Goal: Task Accomplishment & Management: Use online tool/utility

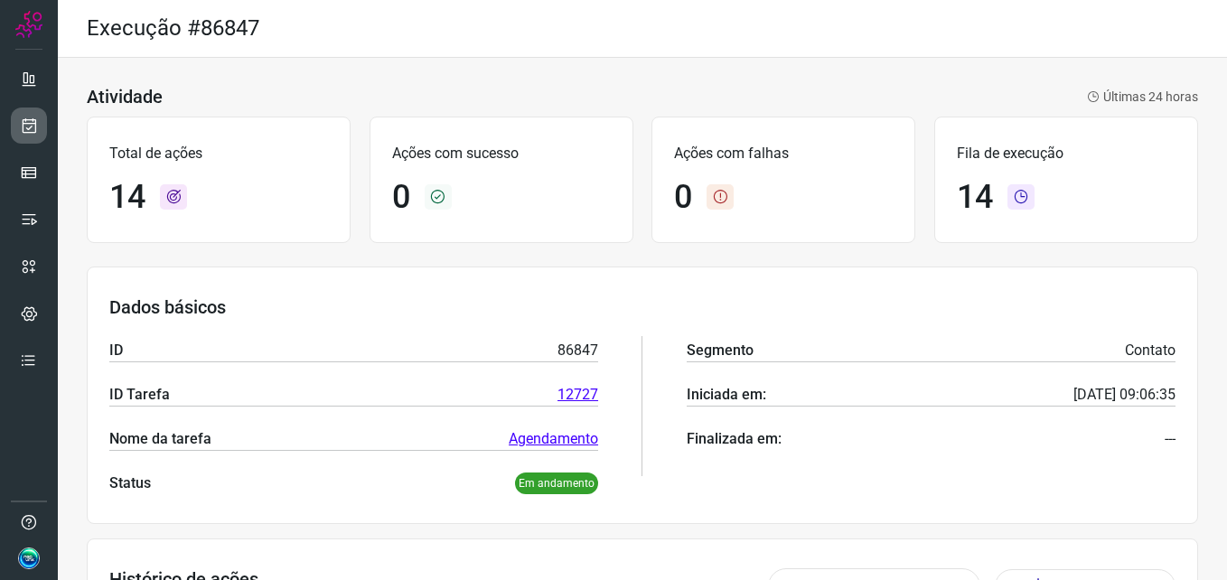
click at [46, 111] on link at bounding box center [29, 125] width 36 height 36
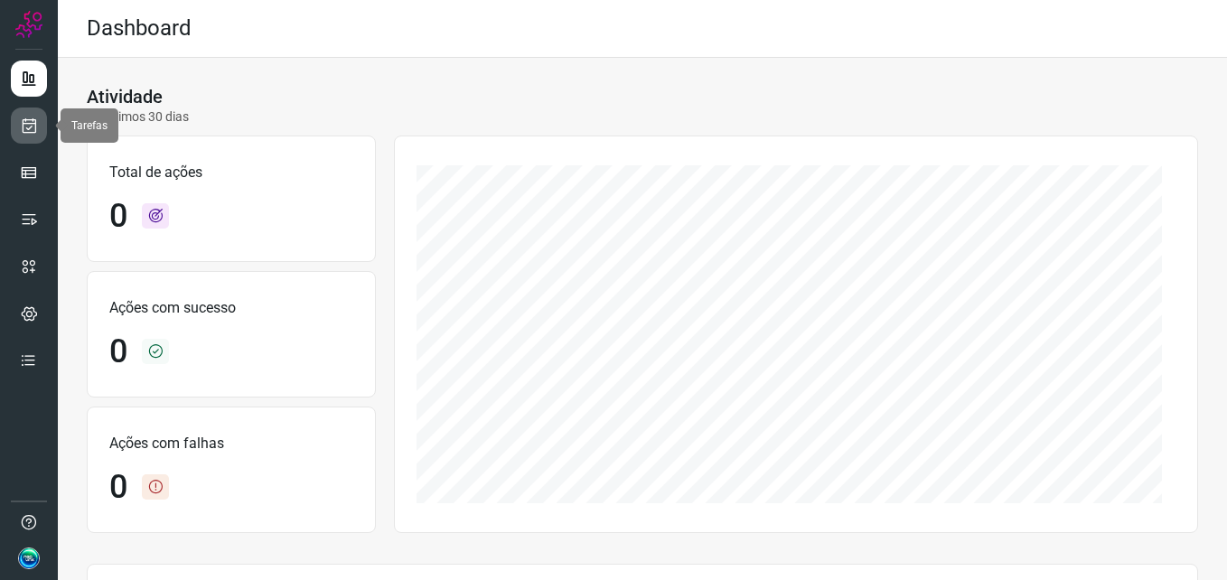
click at [41, 112] on link at bounding box center [29, 125] width 36 height 36
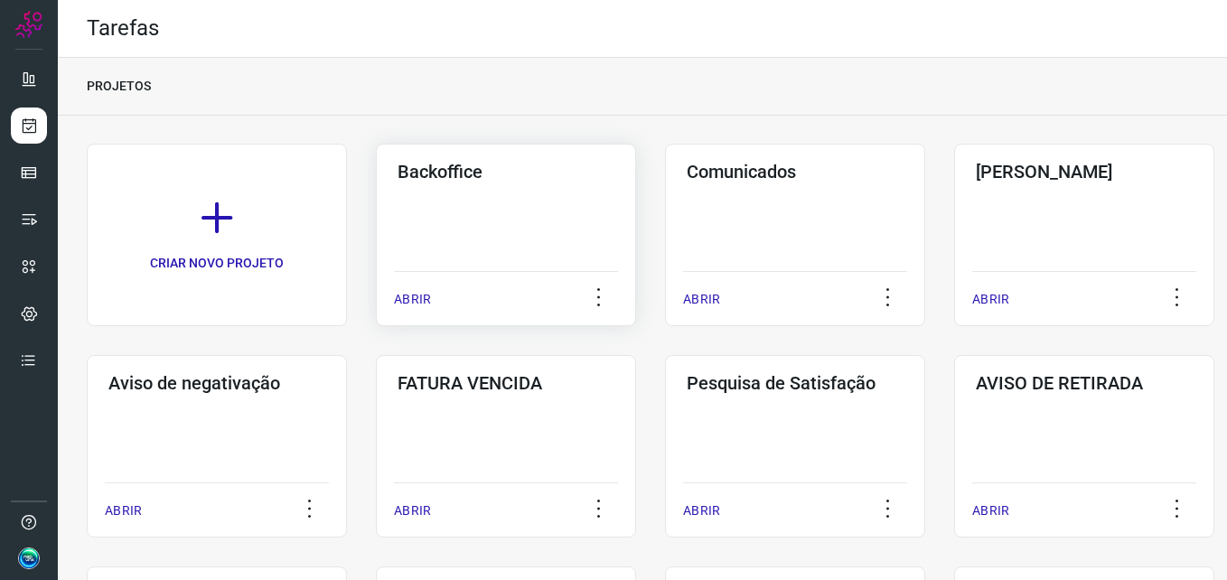
click at [430, 235] on div "Backoffice ABRIR" at bounding box center [506, 235] width 260 height 182
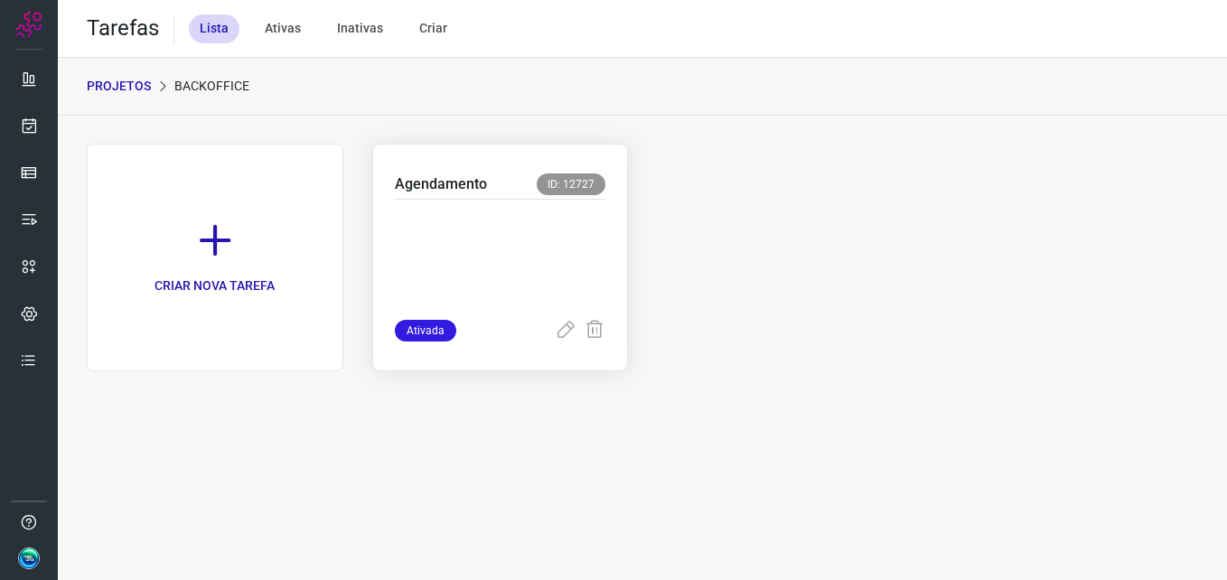
click at [487, 221] on p at bounding box center [500, 255] width 211 height 90
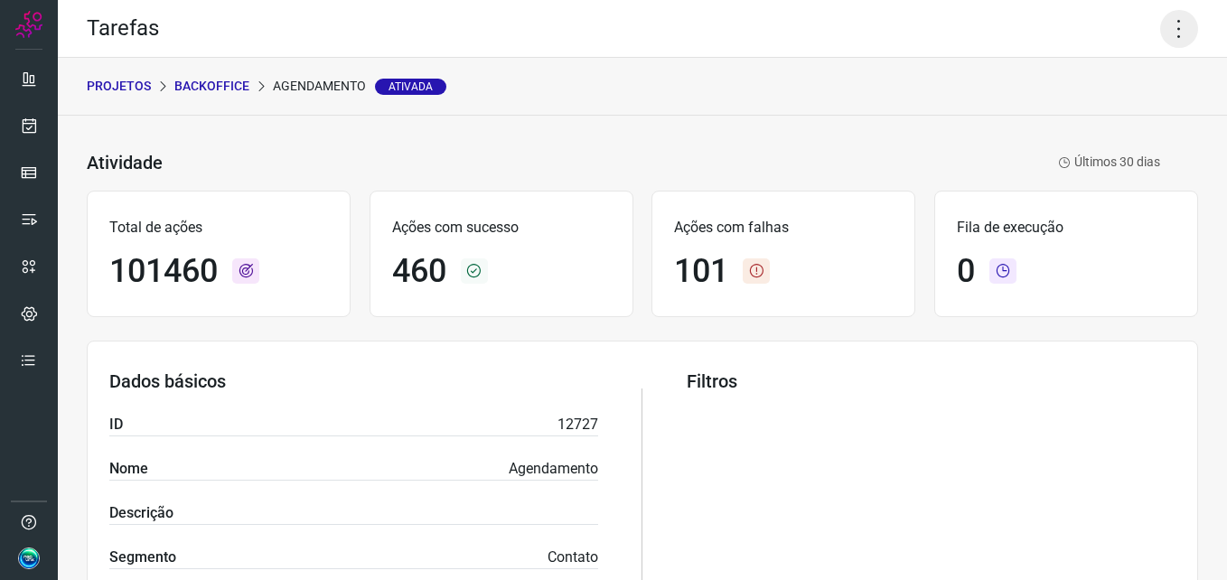
click at [1160, 30] on icon at bounding box center [1179, 29] width 38 height 38
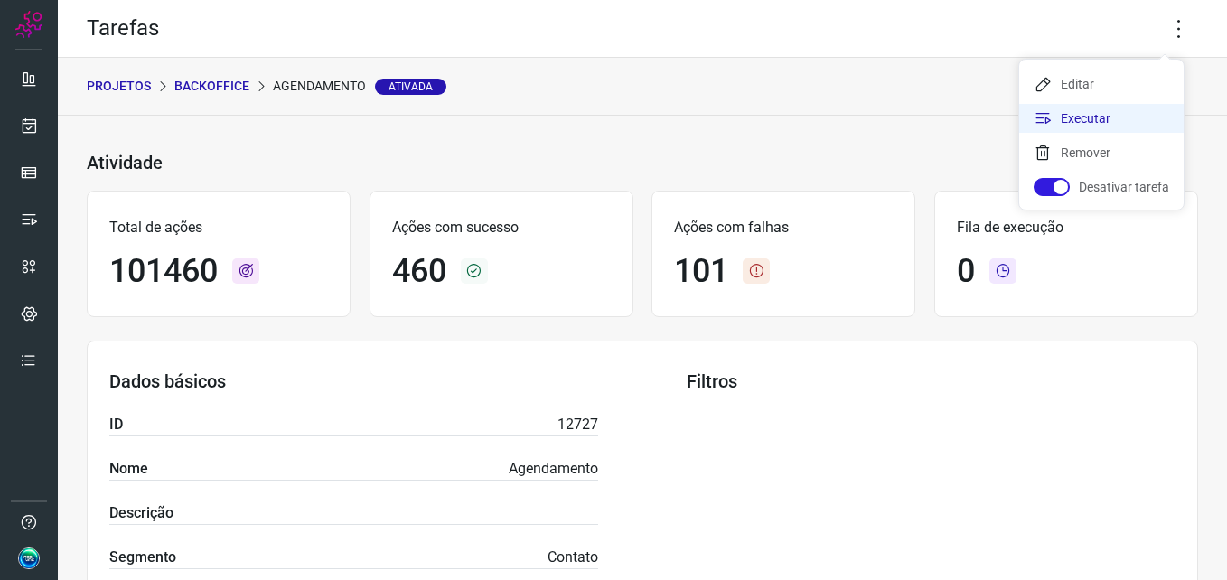
click at [1104, 106] on li "Executar" at bounding box center [1101, 118] width 164 height 29
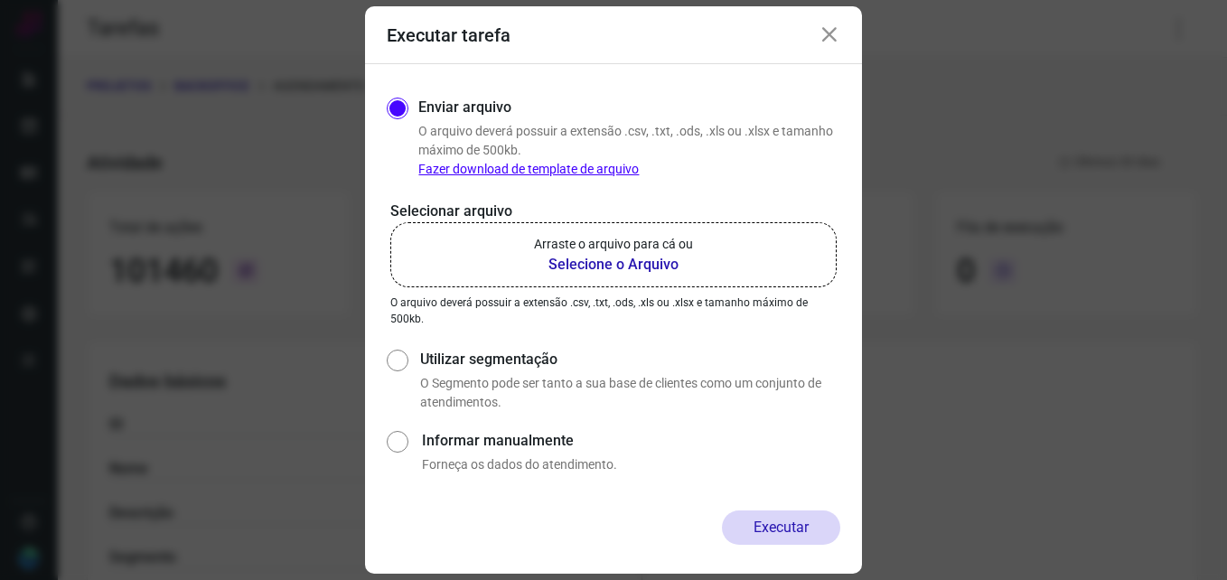
click at [596, 266] on b "Selecione o Arquivo" at bounding box center [613, 265] width 159 height 22
click at [0, 0] on input "Arraste o arquivo para cá ou Selecione o Arquivo" at bounding box center [0, 0] width 0 height 0
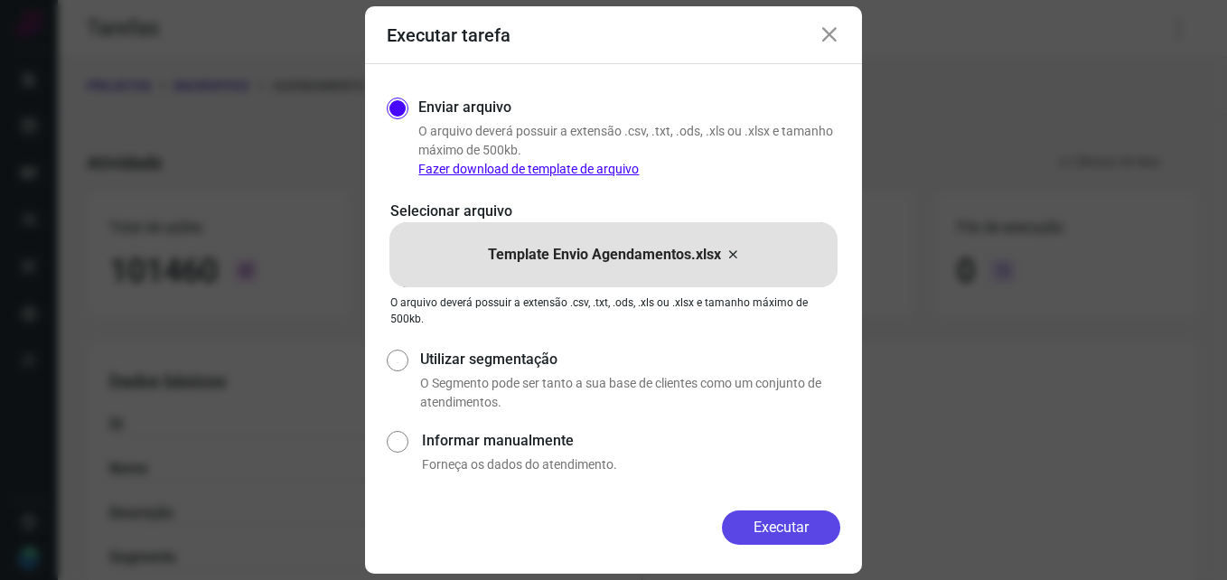
click at [779, 521] on button "Executar" at bounding box center [781, 527] width 118 height 34
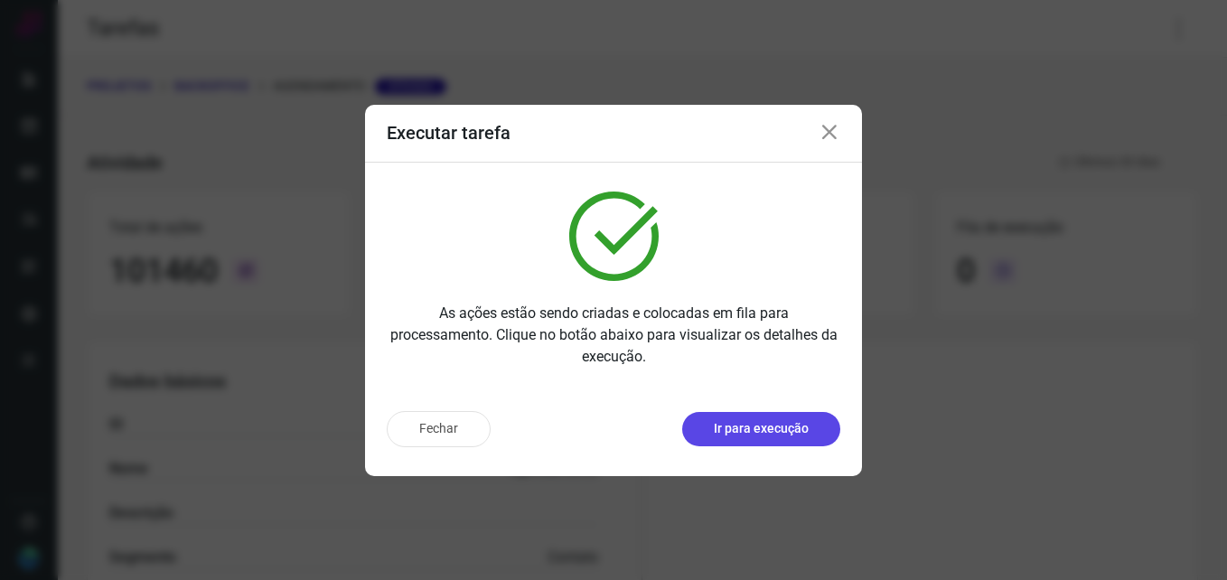
click at [752, 429] on p "Ir para execução" at bounding box center [761, 428] width 95 height 19
